Goal: Task Accomplishment & Management: Use online tool/utility

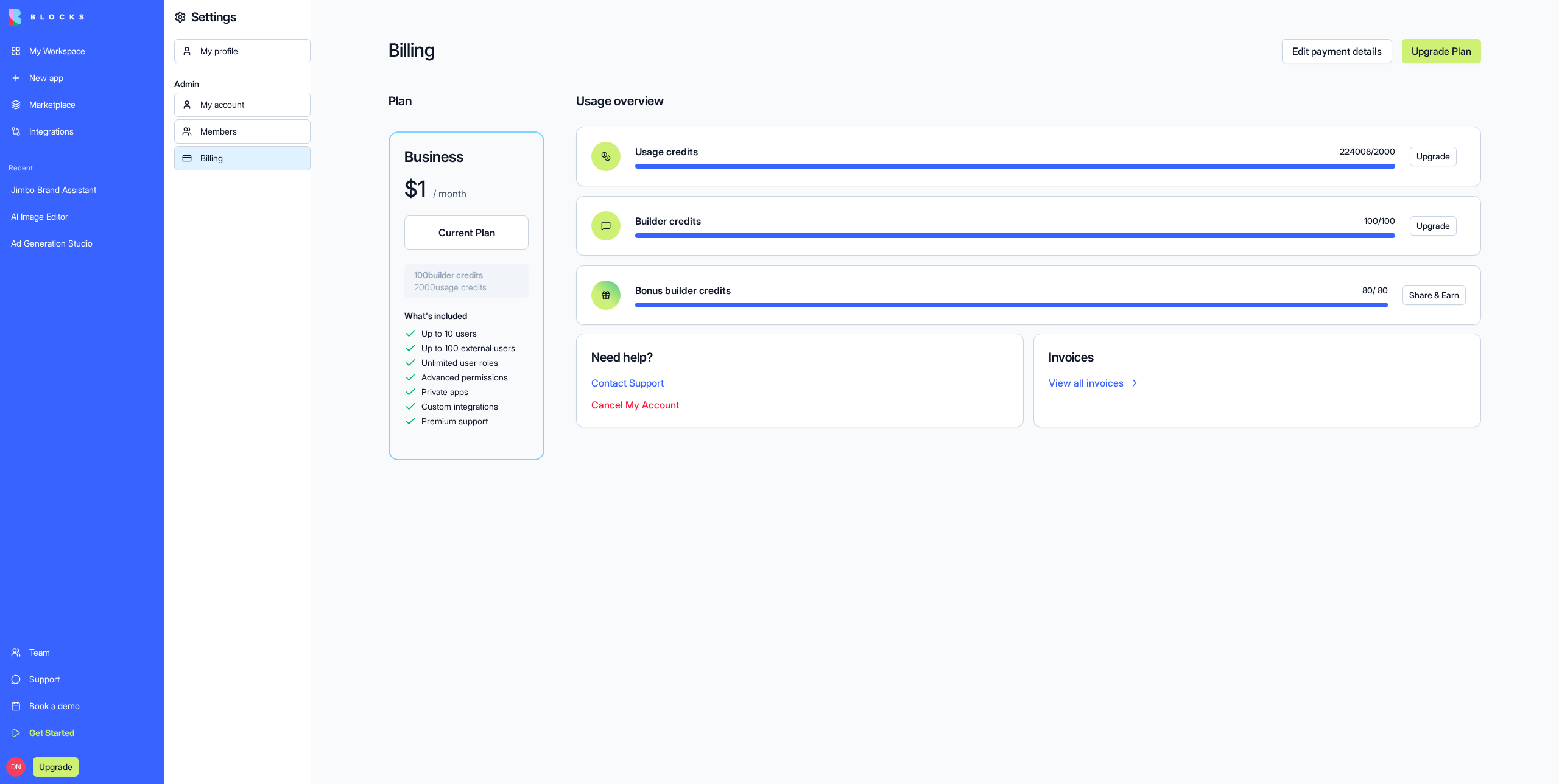
click at [133, 53] on div "My Workspace" at bounding box center [91, 51] width 124 height 12
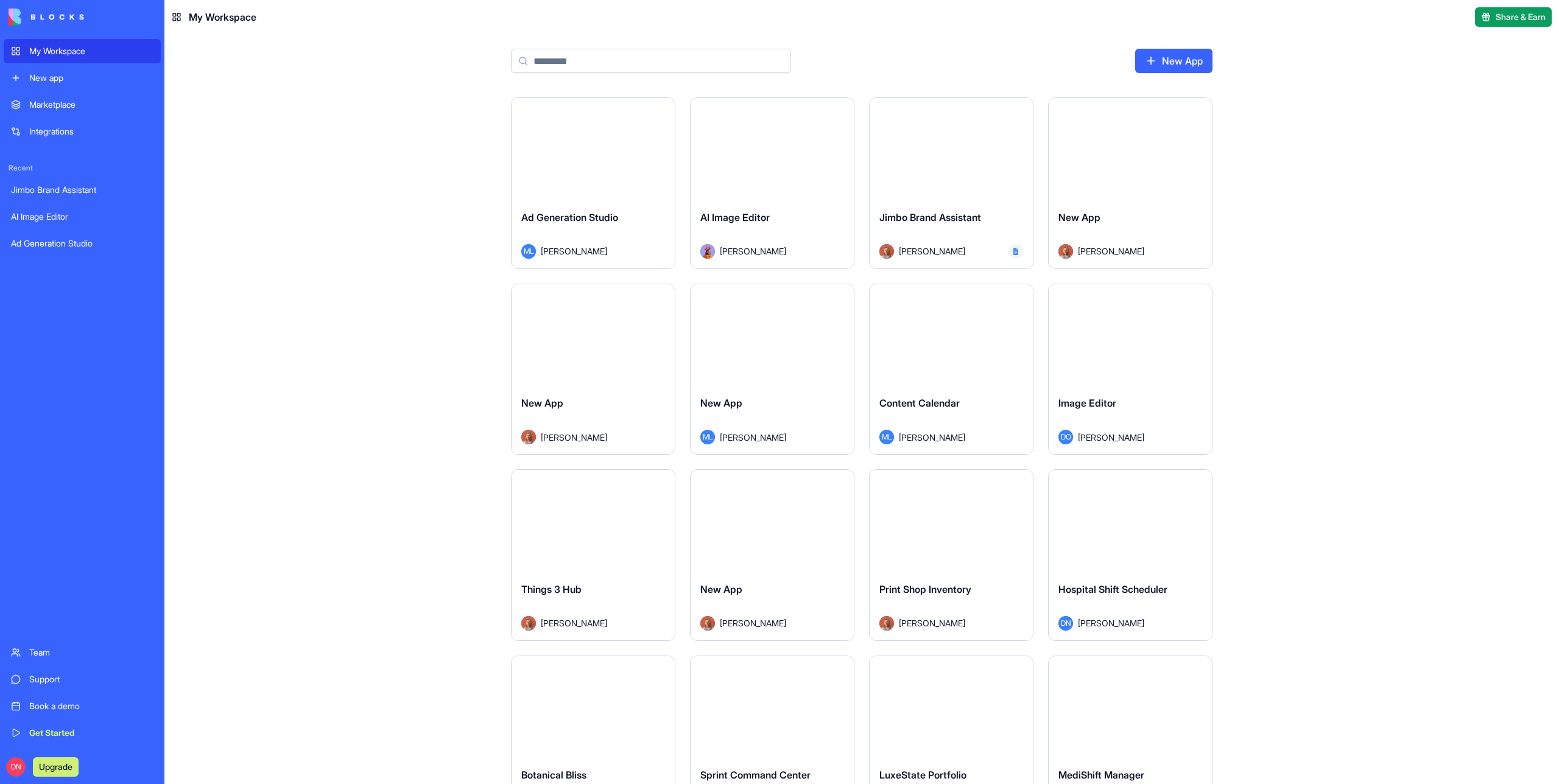
click at [609, 185] on div "Launch" at bounding box center [593, 149] width 163 height 102
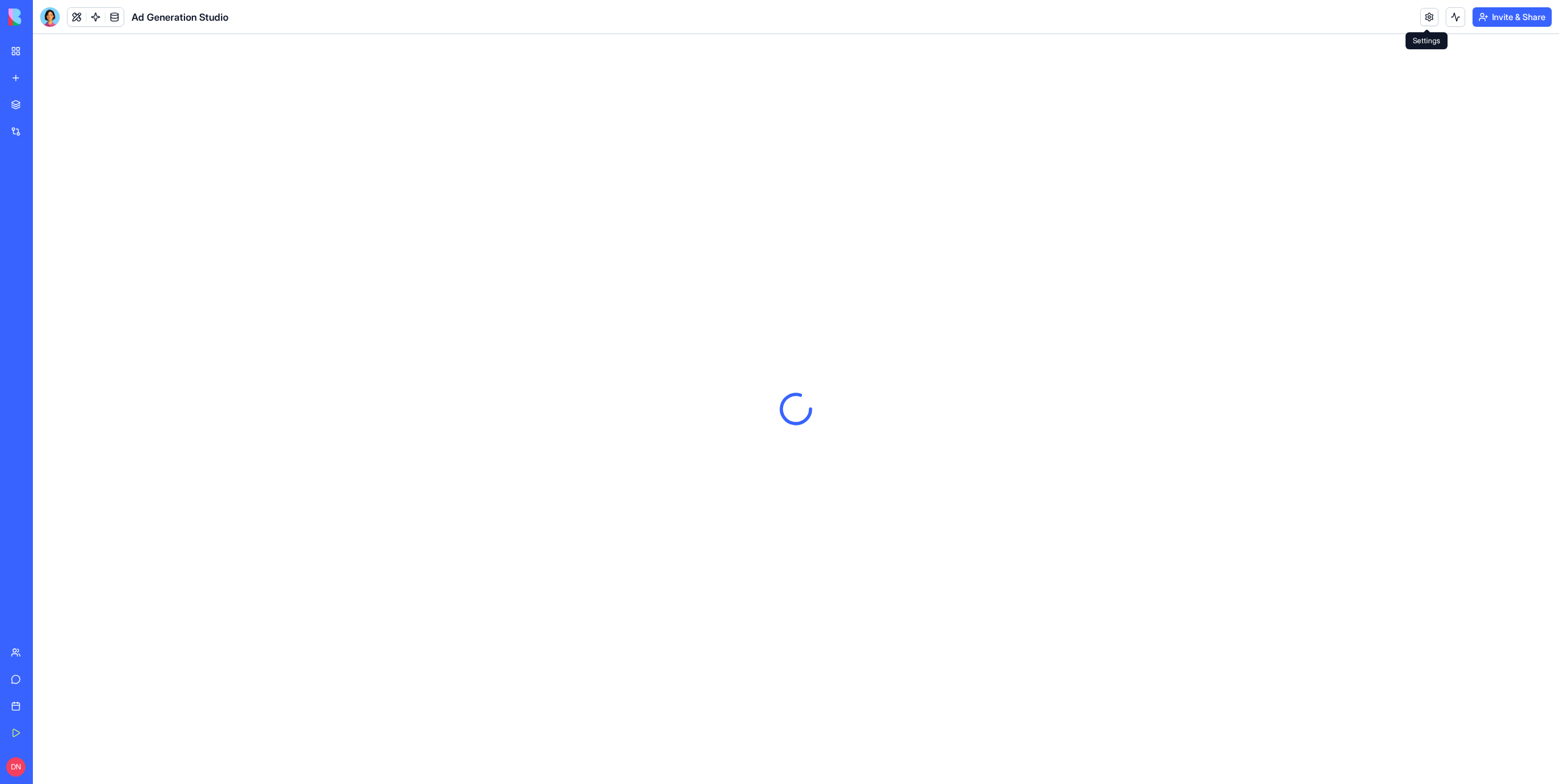
click at [1421, 15] on link at bounding box center [1429, 17] width 18 height 18
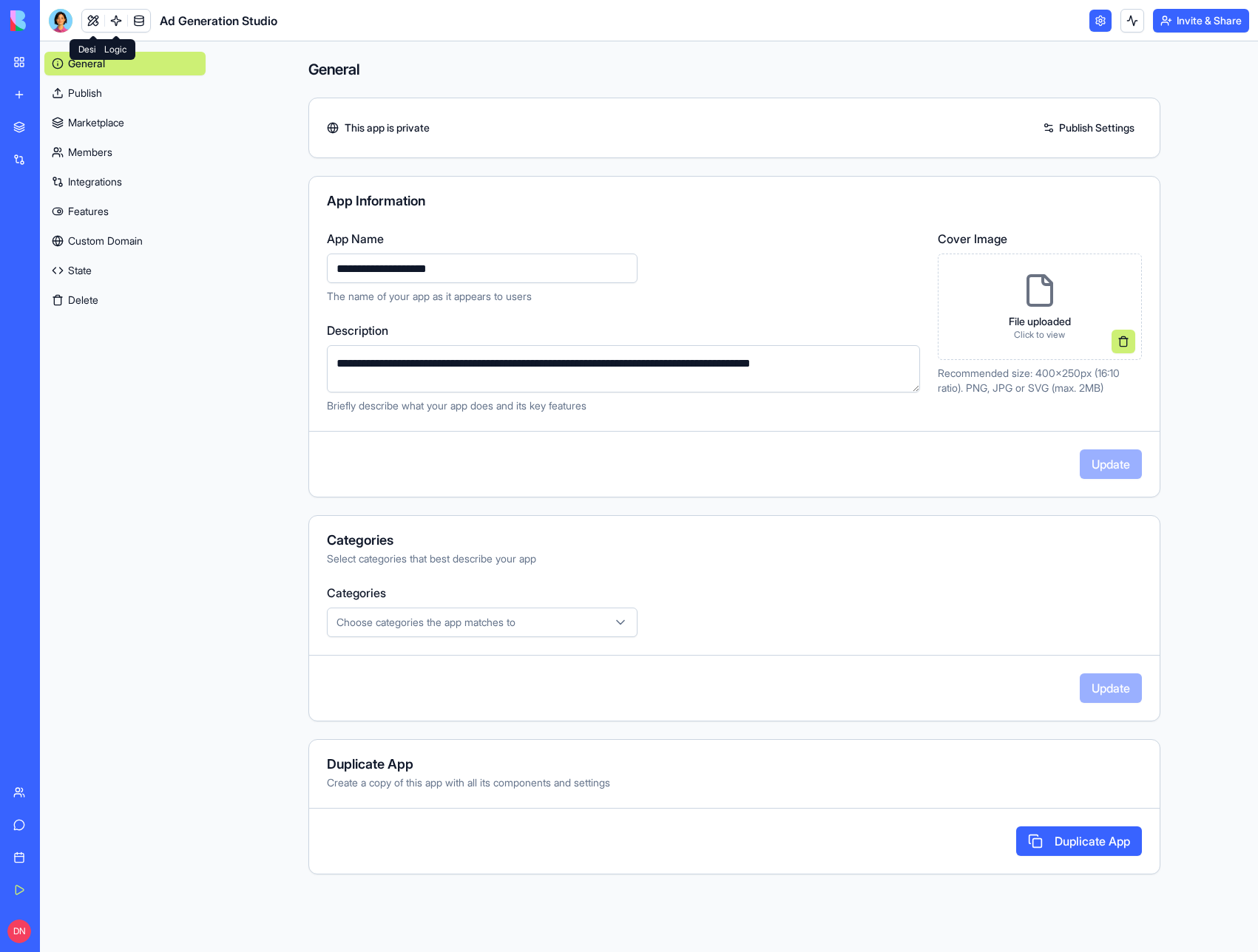
click at [105, 17] on link at bounding box center [115, 21] width 22 height 22
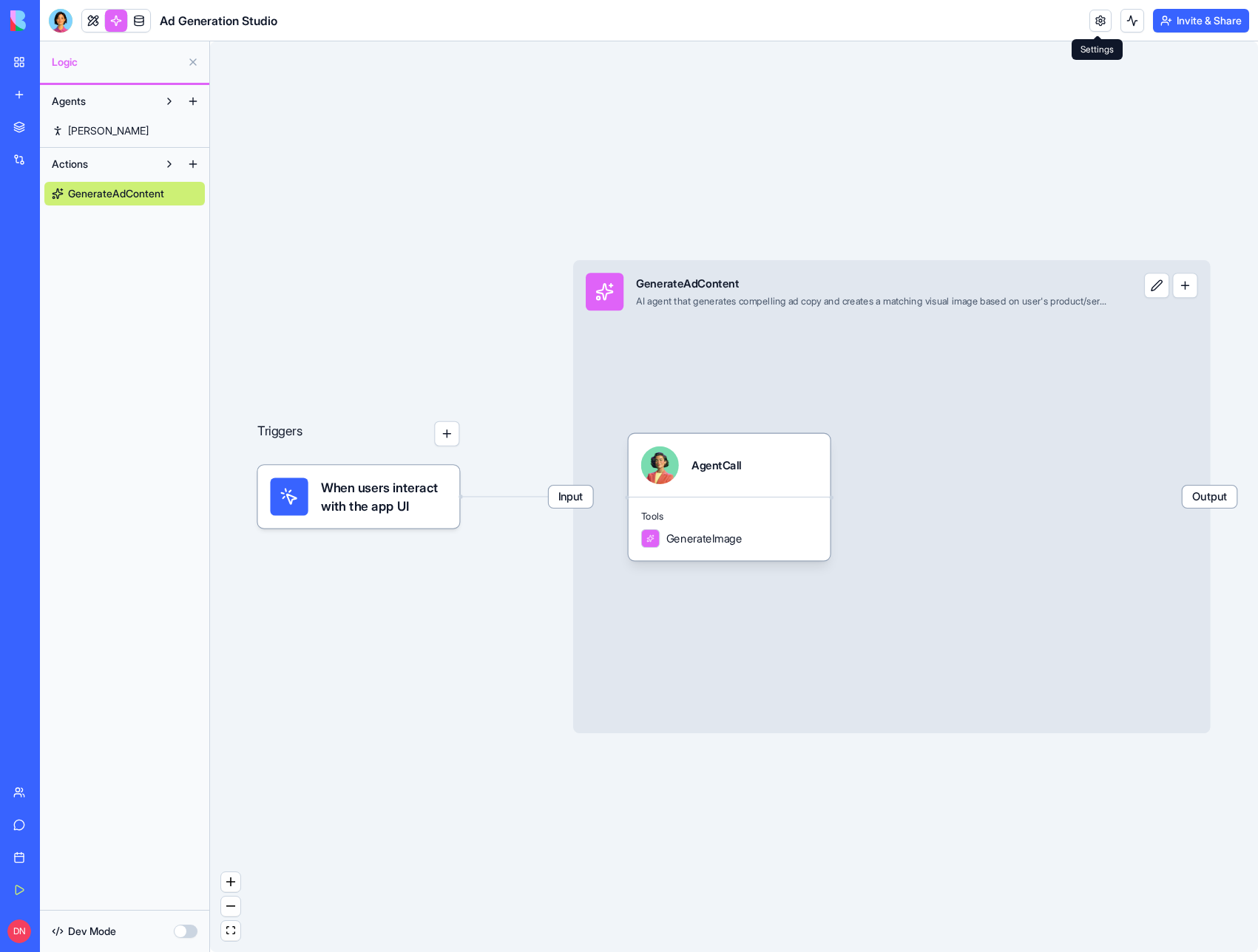
click at [1089, 14] on link at bounding box center [1100, 21] width 22 height 22
click at [91, 21] on link at bounding box center [93, 21] width 22 height 22
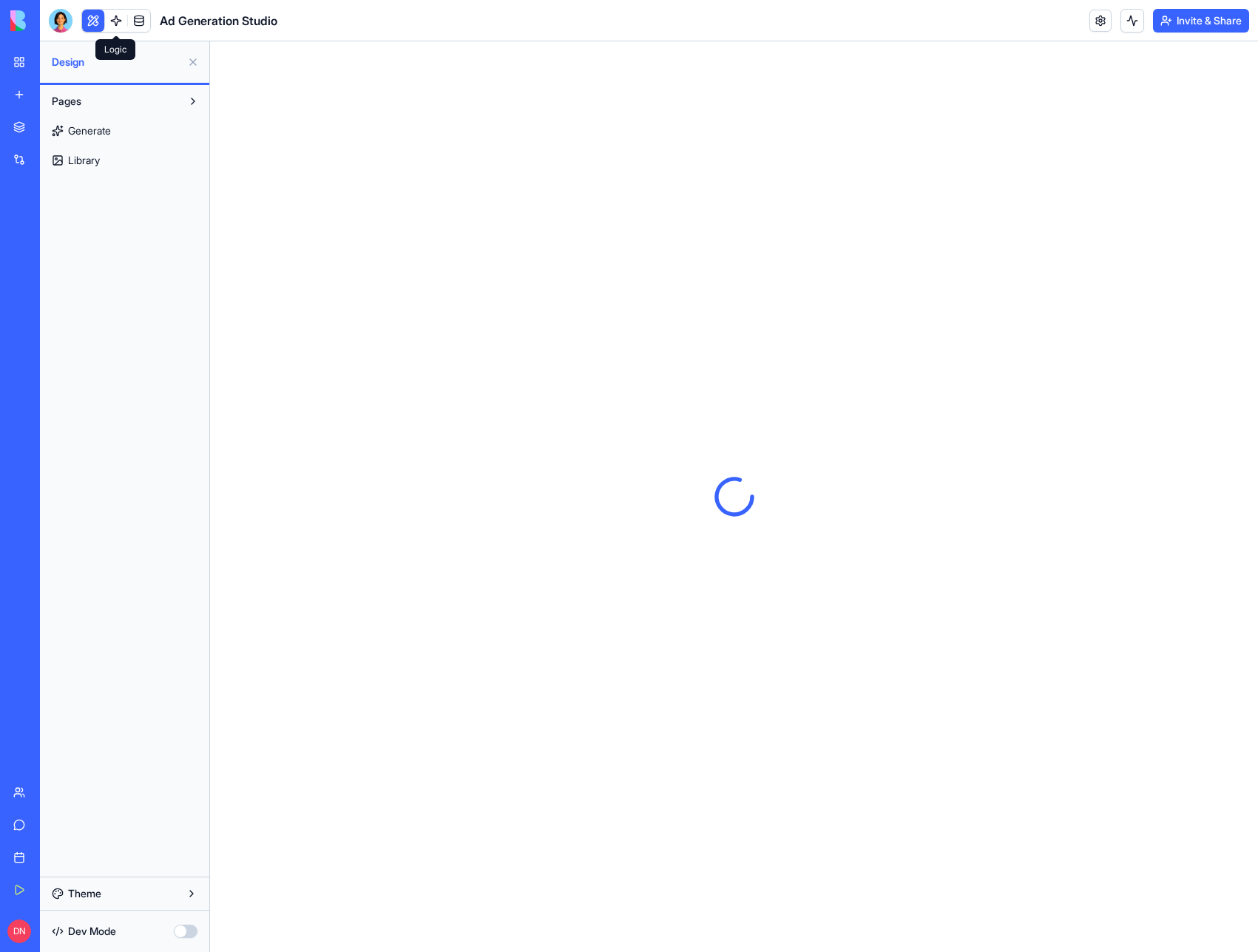
click at [106, 18] on link at bounding box center [115, 21] width 22 height 22
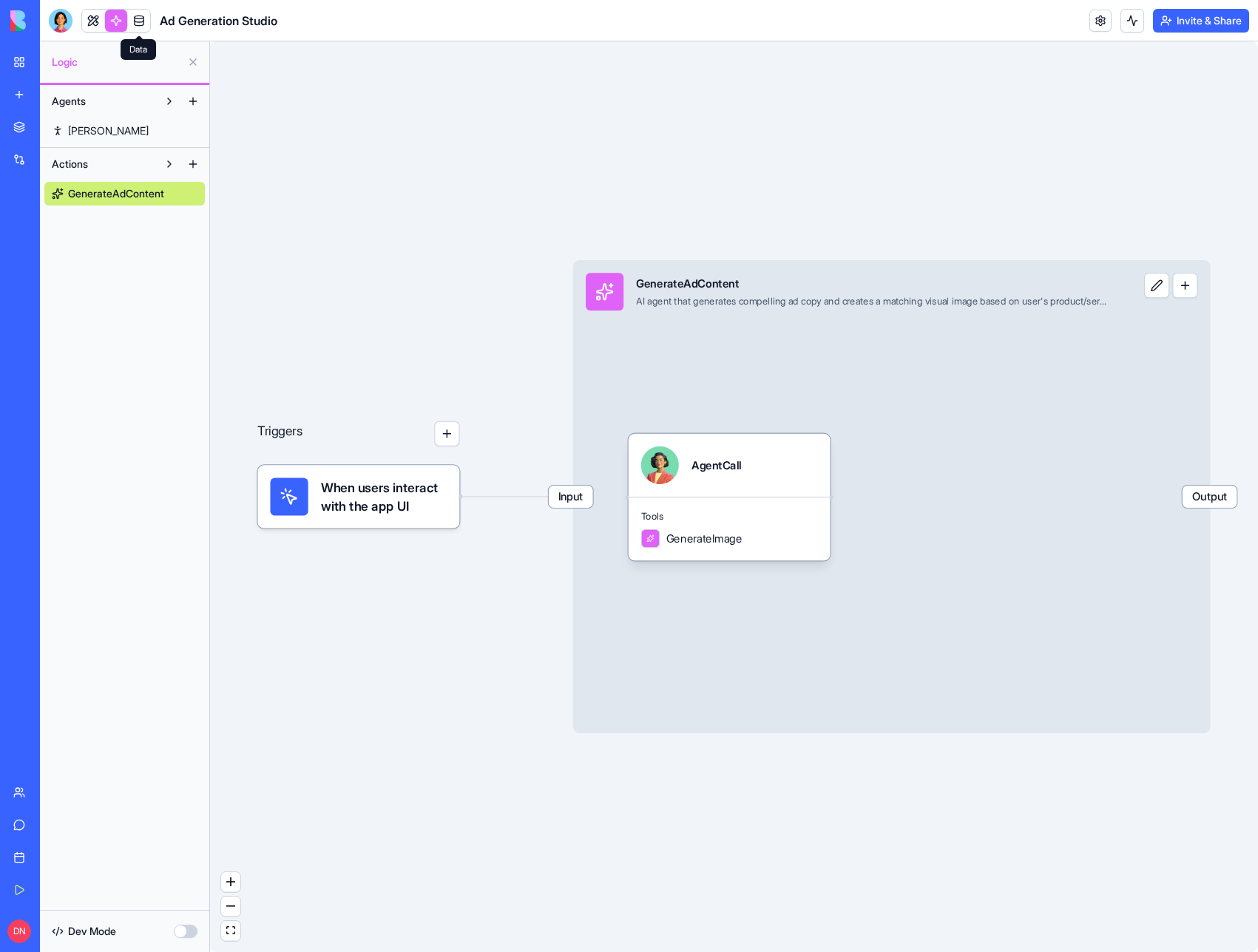
click at [145, 15] on link at bounding box center [138, 21] width 22 height 22
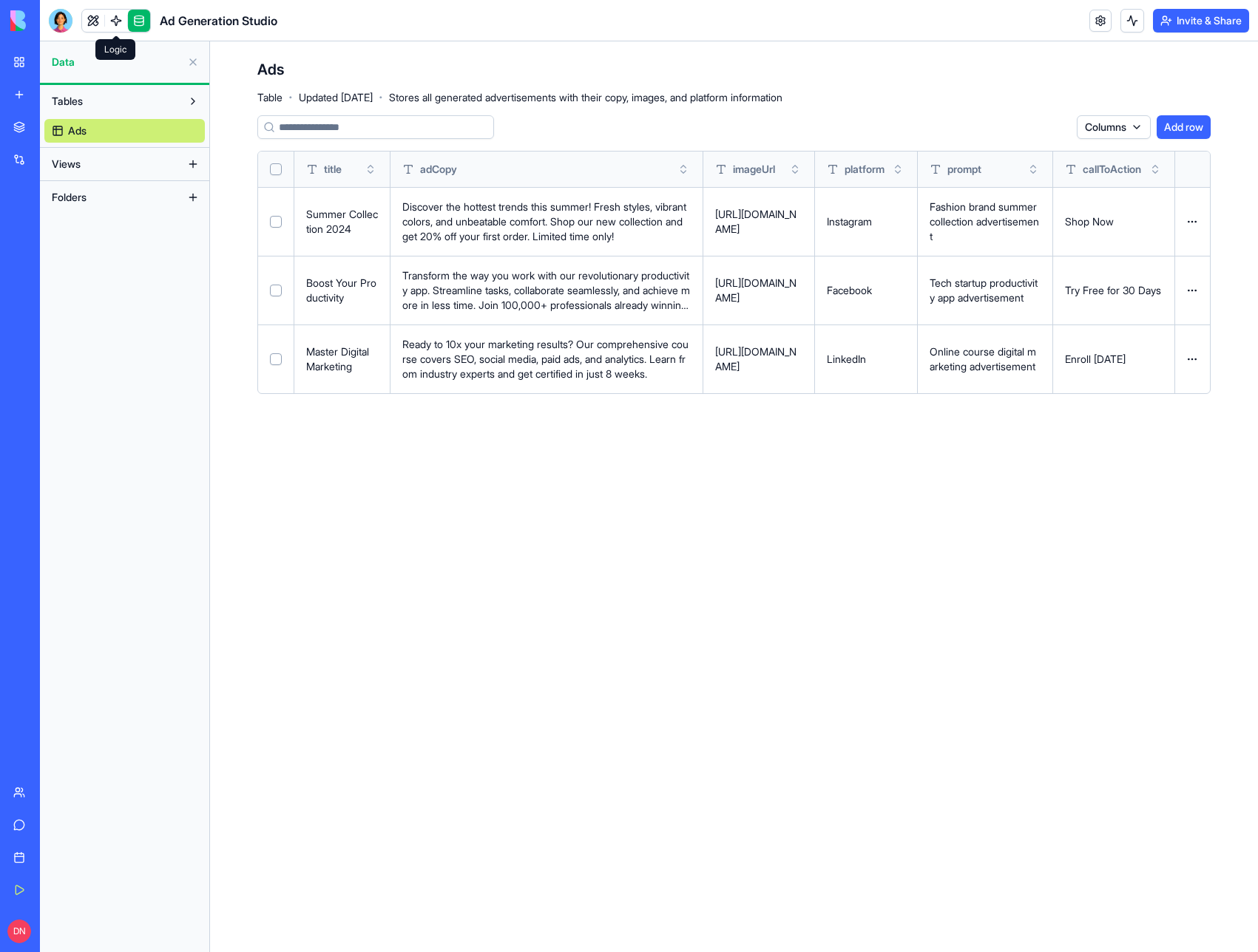
click at [115, 14] on link at bounding box center [115, 21] width 22 height 22
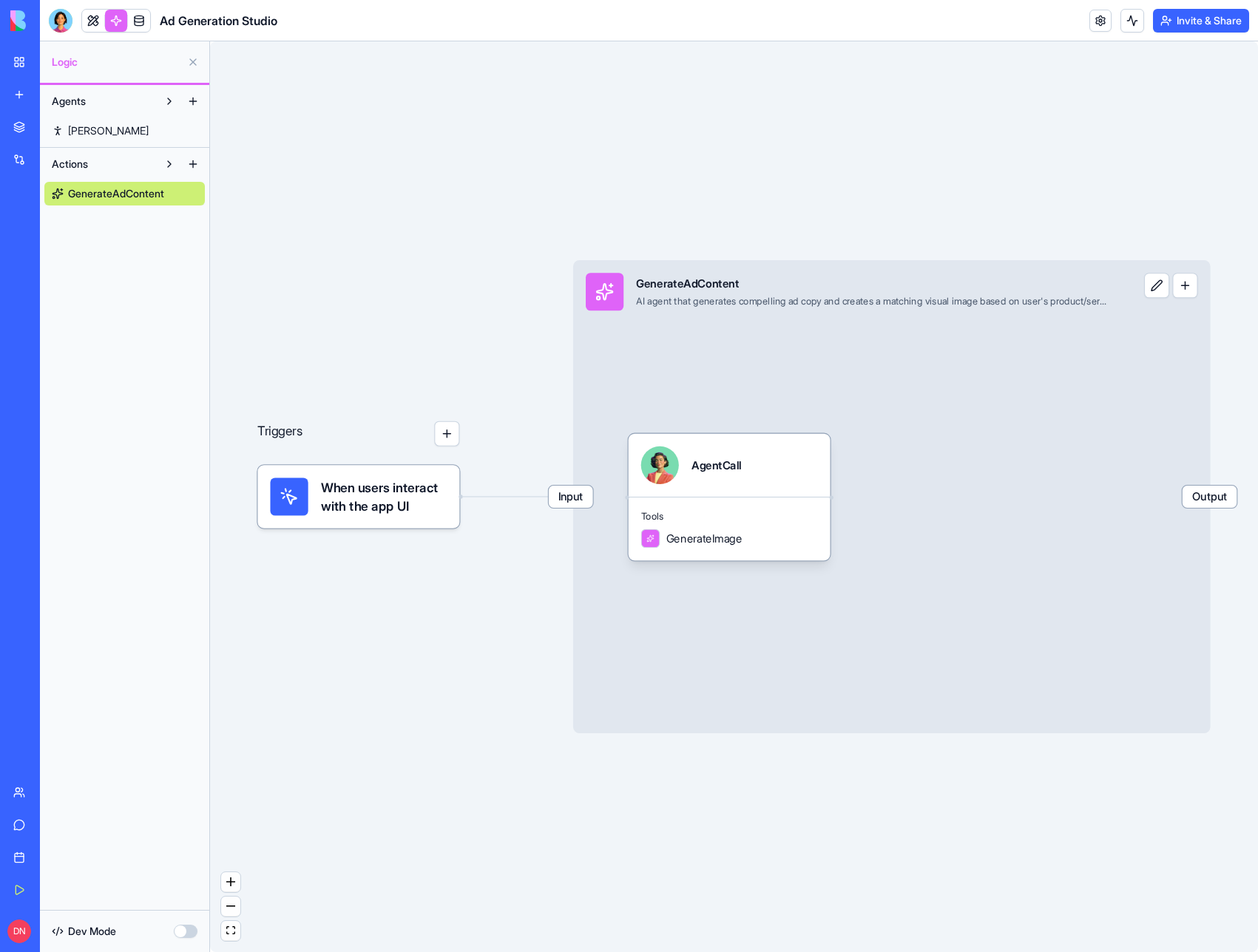
click at [175, 131] on link "[PERSON_NAME]" at bounding box center [124, 130] width 161 height 24
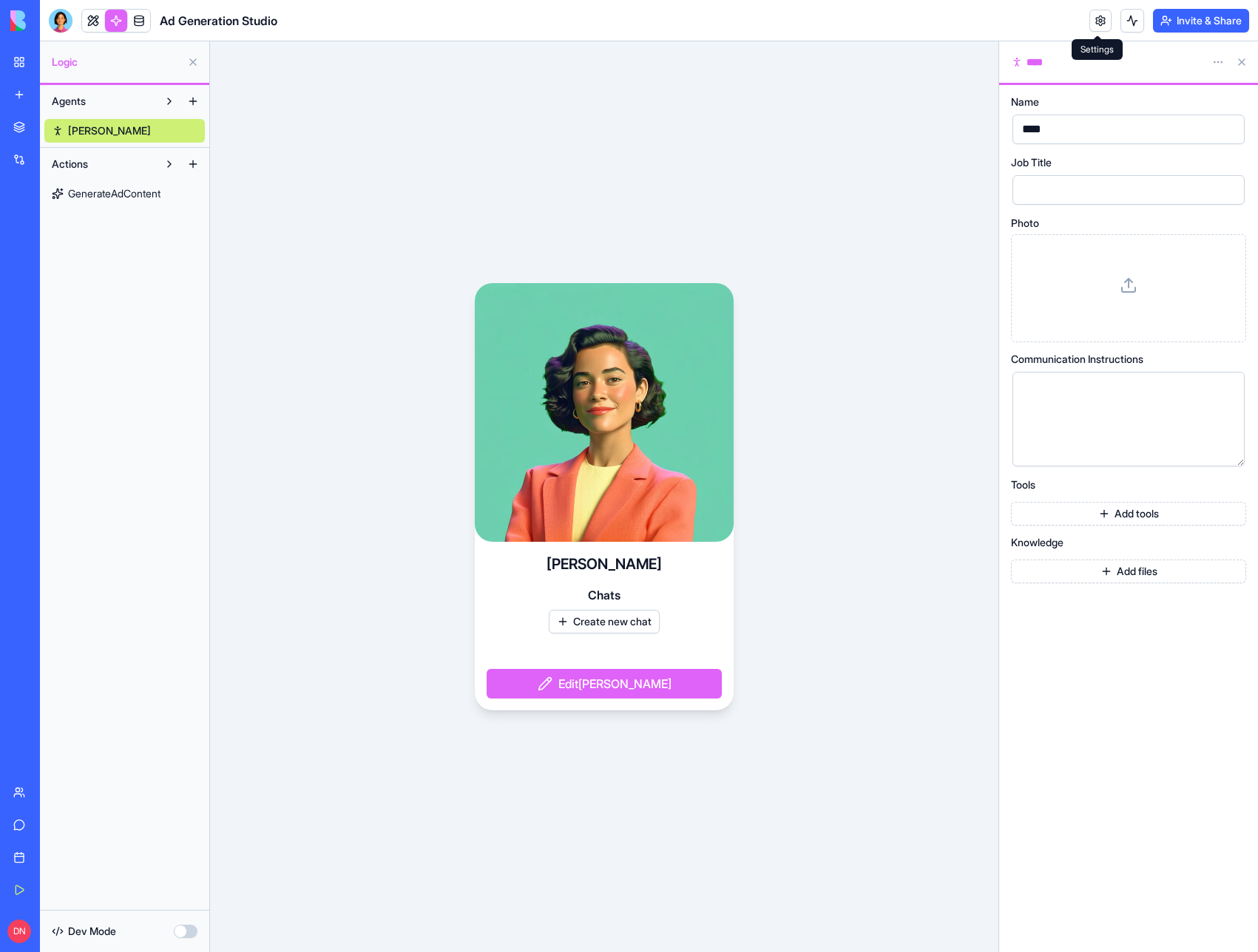
click at [1090, 30] on link at bounding box center [1100, 21] width 22 height 22
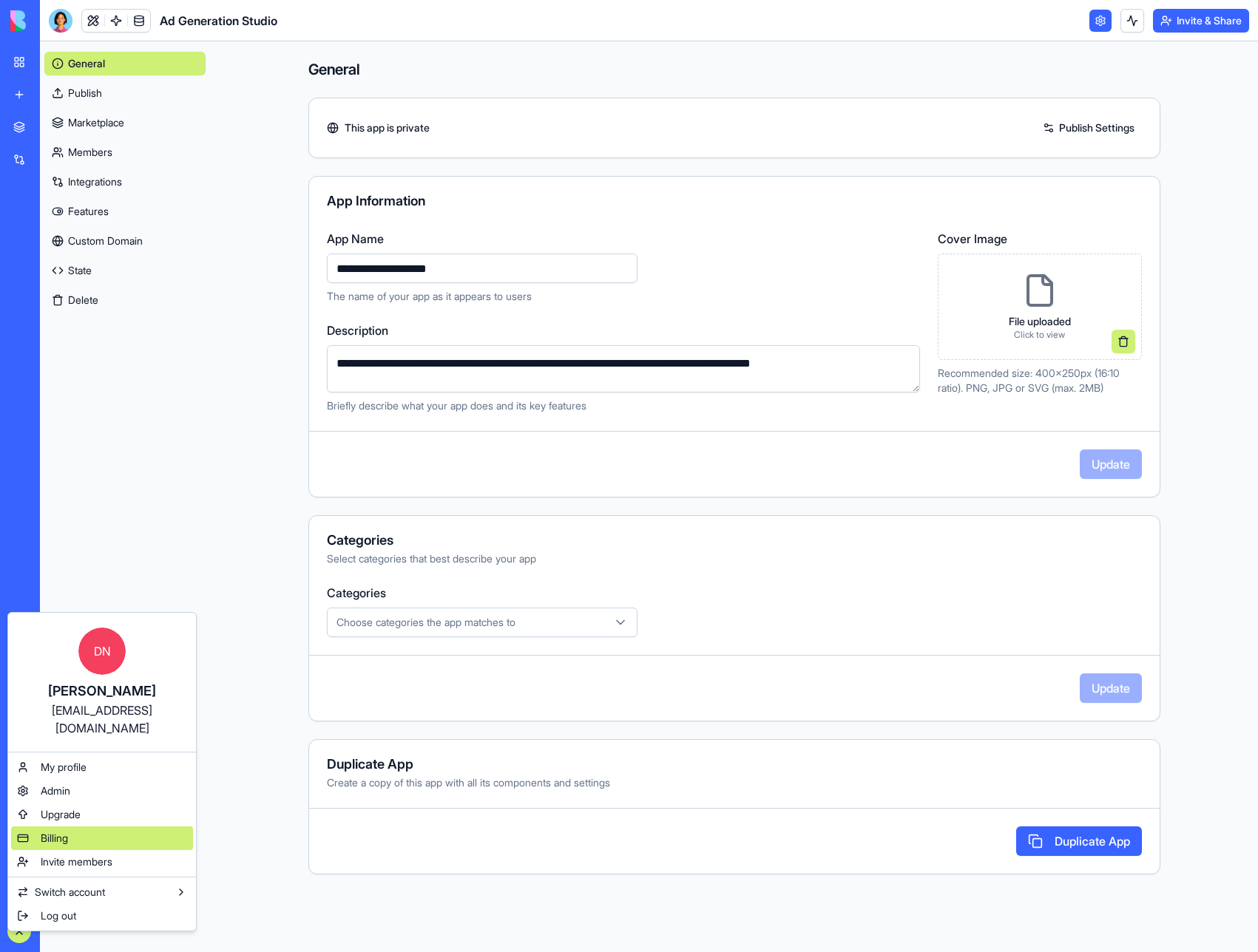
click at [63, 827] on div "Billing" at bounding box center [101, 838] width 182 height 24
